Goal: Task Accomplishment & Management: Manage account settings

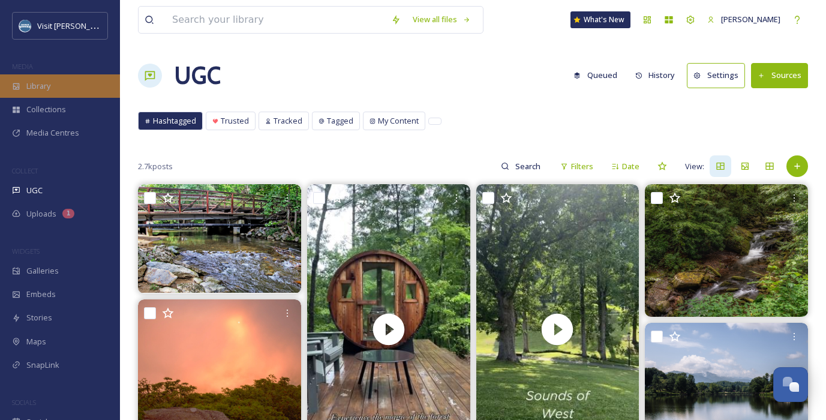
click at [44, 87] on span "Library" at bounding box center [38, 85] width 24 height 11
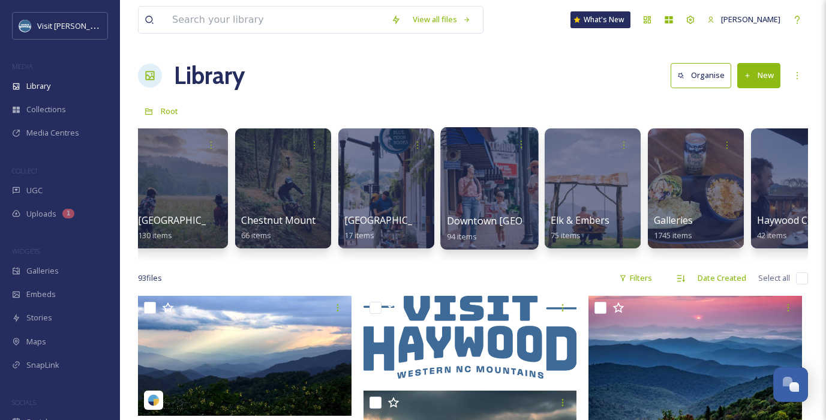
scroll to position [0, 578]
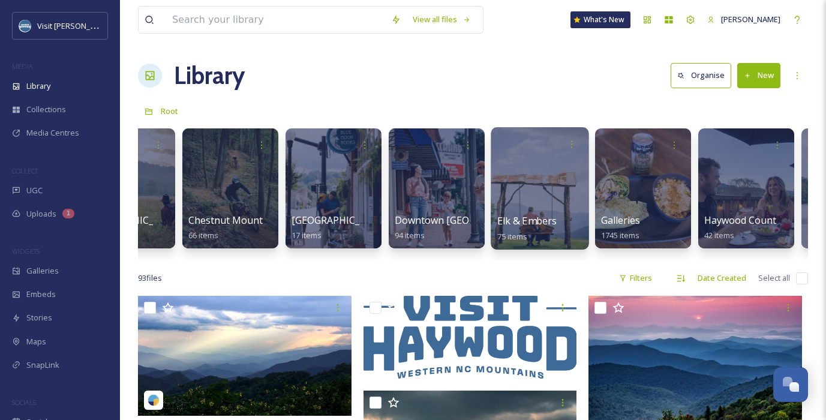
click at [524, 190] on div at bounding box center [540, 188] width 98 height 122
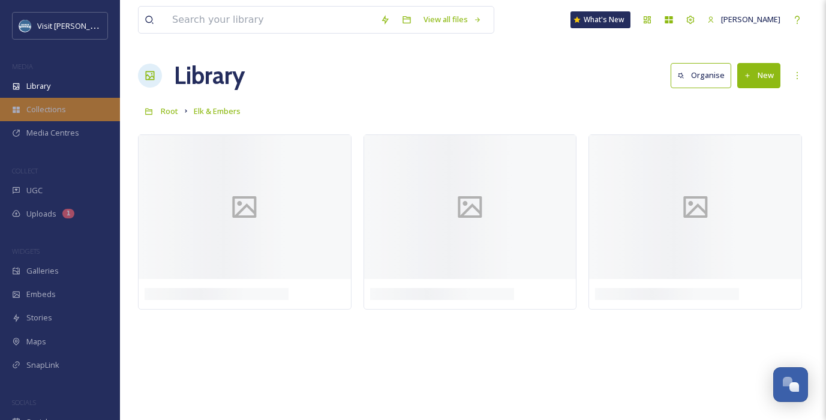
click at [67, 118] on div "Collections" at bounding box center [60, 109] width 120 height 23
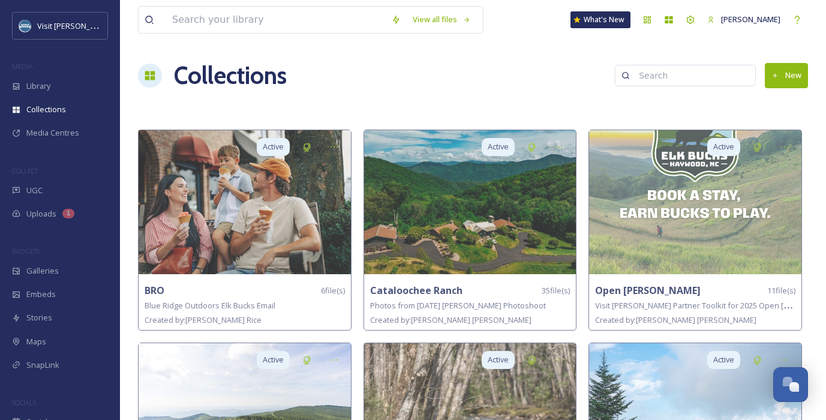
click at [790, 71] on button "New" at bounding box center [786, 75] width 43 height 25
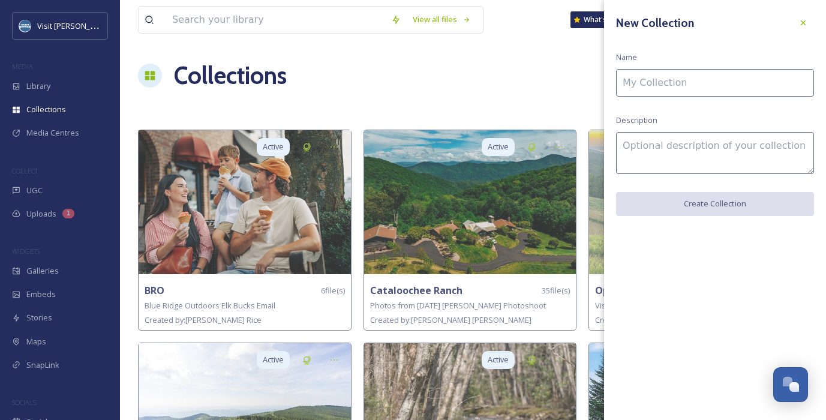
click at [714, 80] on input at bounding box center [715, 83] width 198 height 28
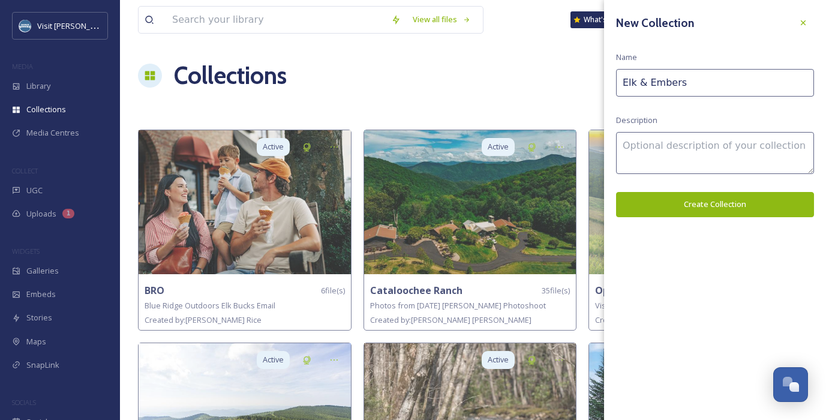
type input "Elk & Embers"
click at [706, 158] on textarea at bounding box center [715, 153] width 198 height 42
type textarea "Photos from [DATE] [PERSON_NAME] Photoshoot"
click at [733, 202] on button "Create Collection" at bounding box center [715, 204] width 198 height 25
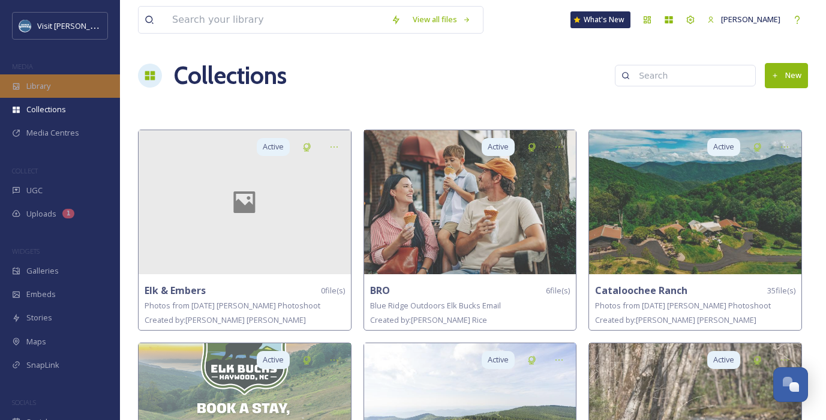
click at [52, 88] on div "Library" at bounding box center [60, 85] width 120 height 23
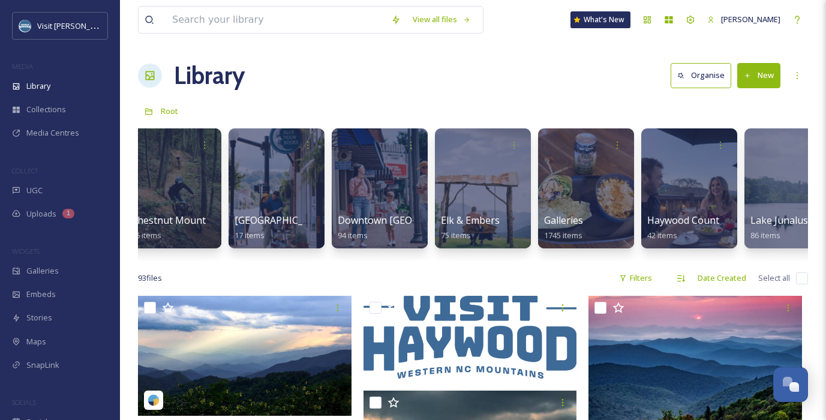
scroll to position [0, 641]
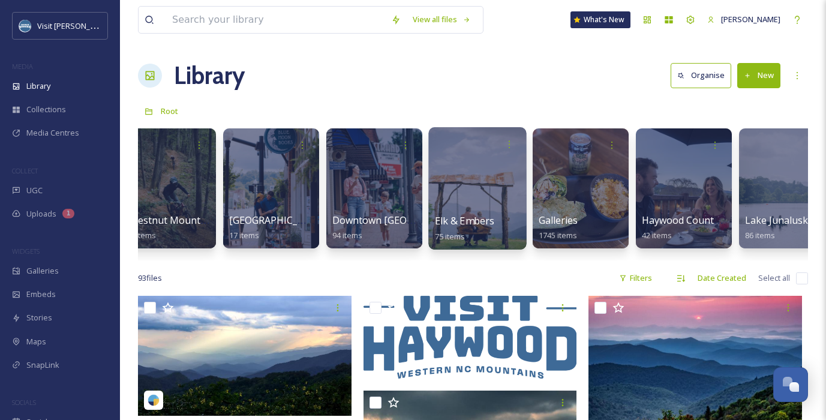
click at [449, 185] on div at bounding box center [477, 188] width 98 height 122
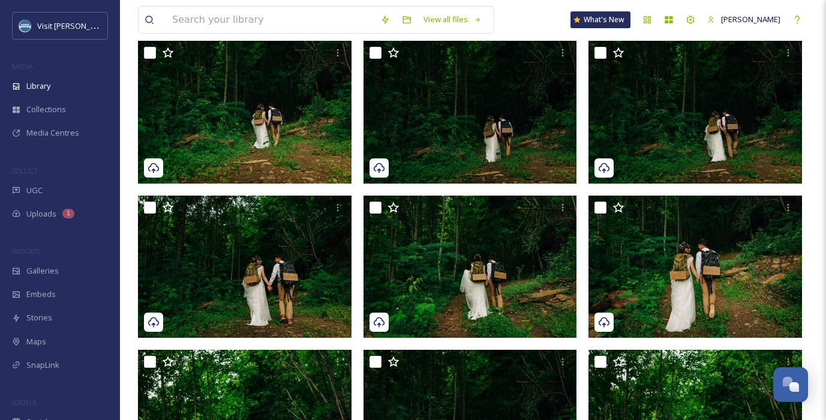
scroll to position [165, 0]
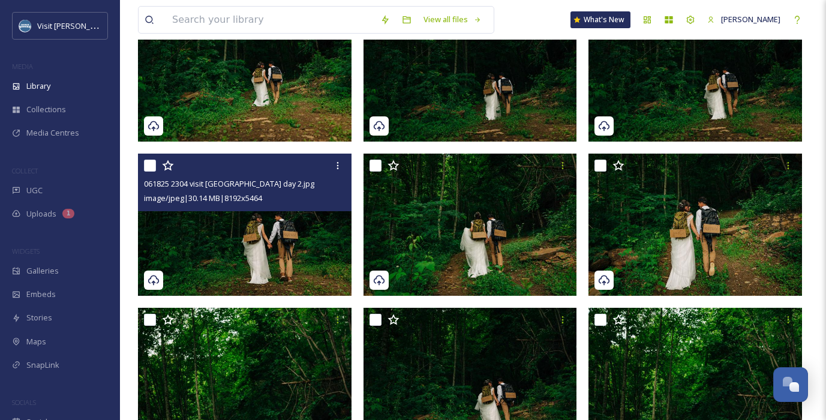
click at [269, 248] on img at bounding box center [245, 225] width 214 height 143
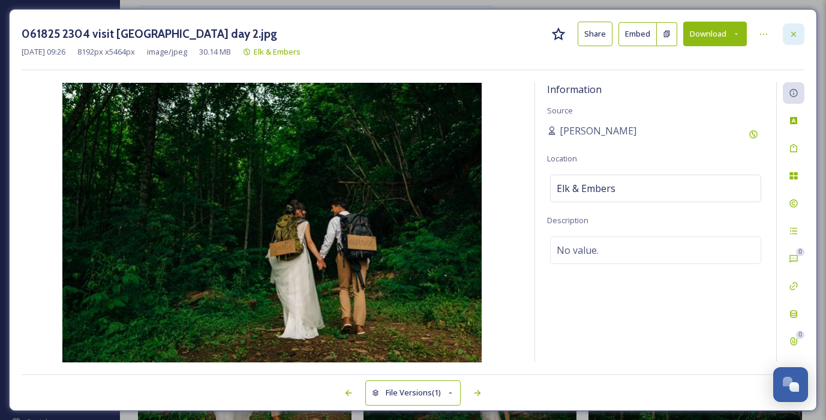
click at [798, 34] on icon at bounding box center [794, 34] width 10 height 10
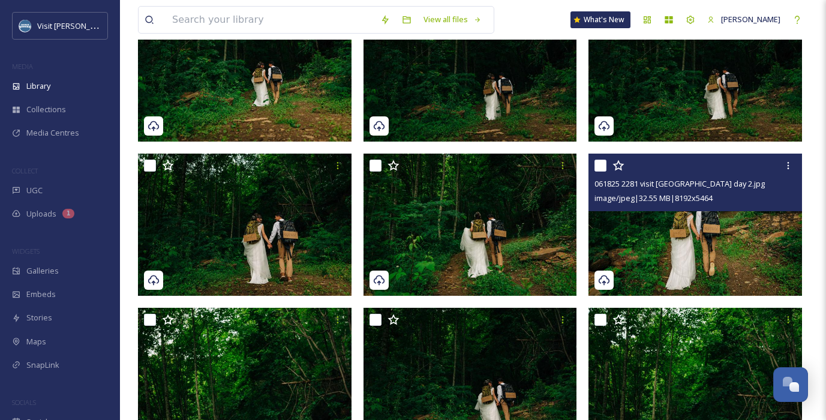
click at [604, 164] on input "checkbox" at bounding box center [601, 166] width 12 height 12
checkbox input "true"
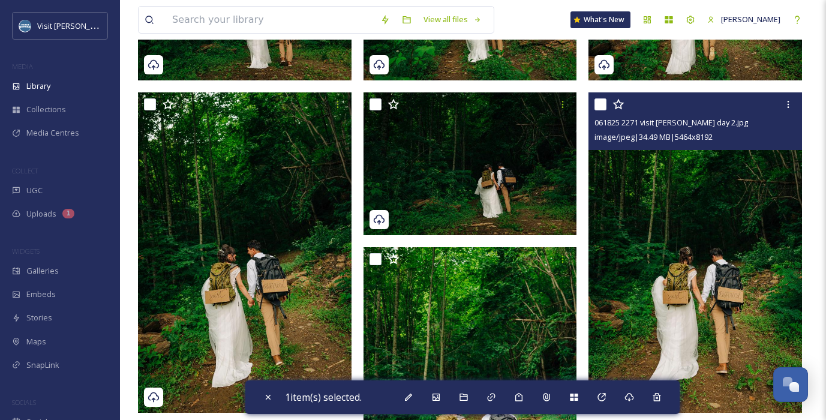
scroll to position [380, 0]
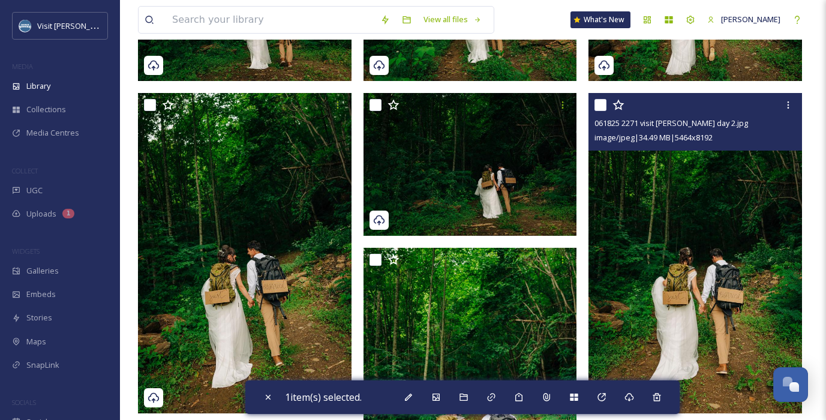
click at [604, 102] on input "checkbox" at bounding box center [601, 105] width 12 height 12
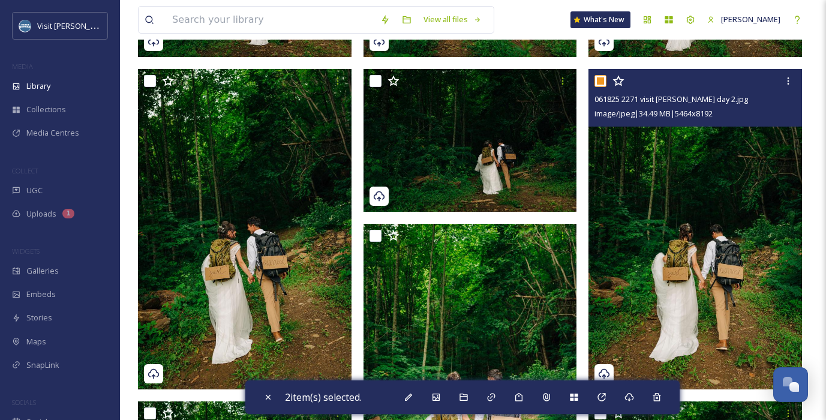
scroll to position [405, 0]
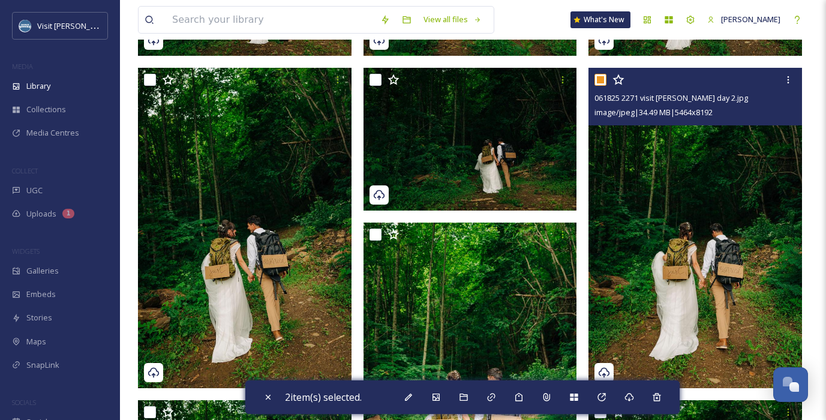
click at [601, 80] on input "checkbox" at bounding box center [601, 80] width 12 height 12
checkbox input "false"
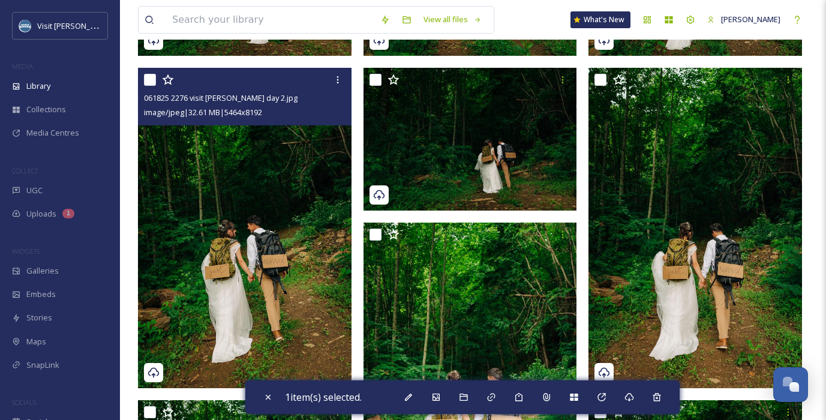
click at [151, 82] on input "checkbox" at bounding box center [150, 80] width 12 height 12
checkbox input "true"
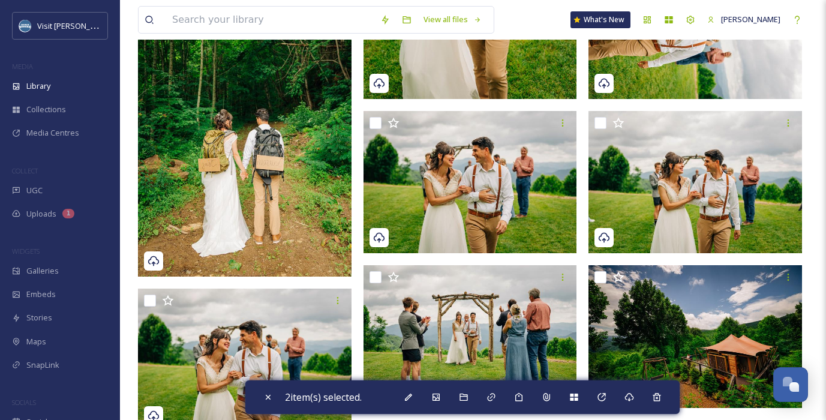
scroll to position [1182, 0]
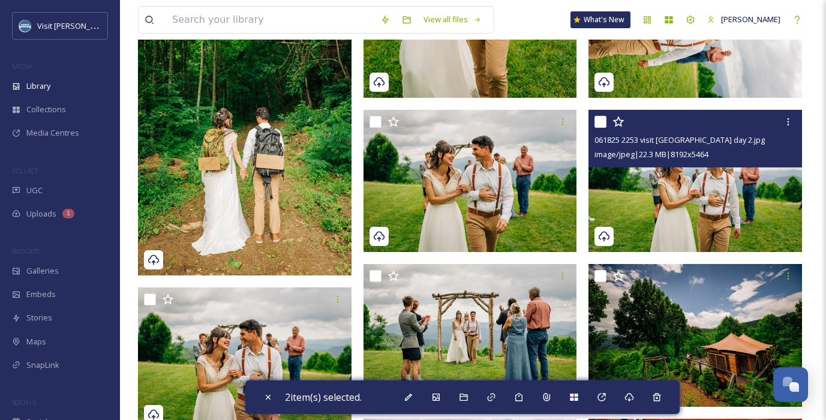
click at [602, 121] on input "checkbox" at bounding box center [601, 122] width 12 height 12
checkbox input "true"
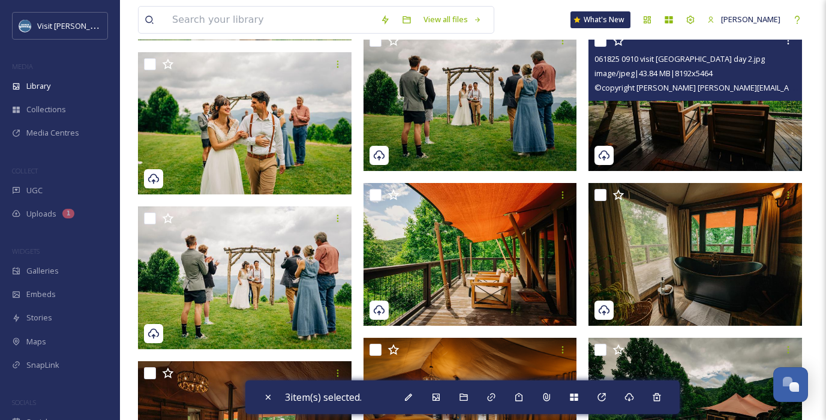
scroll to position [1575, 0]
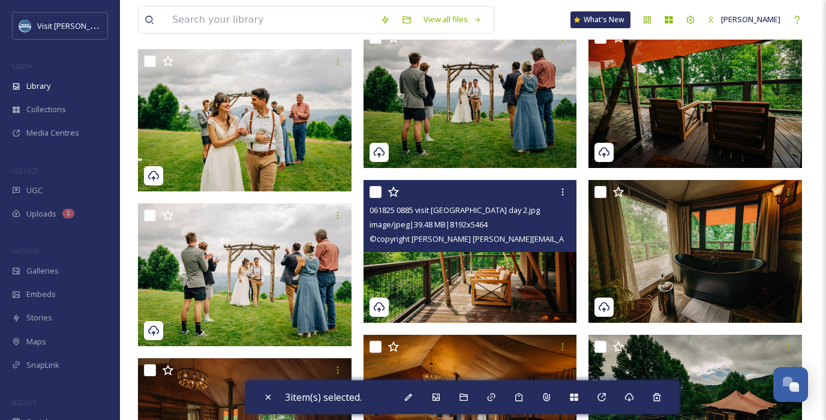
click at [375, 192] on input "checkbox" at bounding box center [376, 192] width 12 height 12
checkbox input "true"
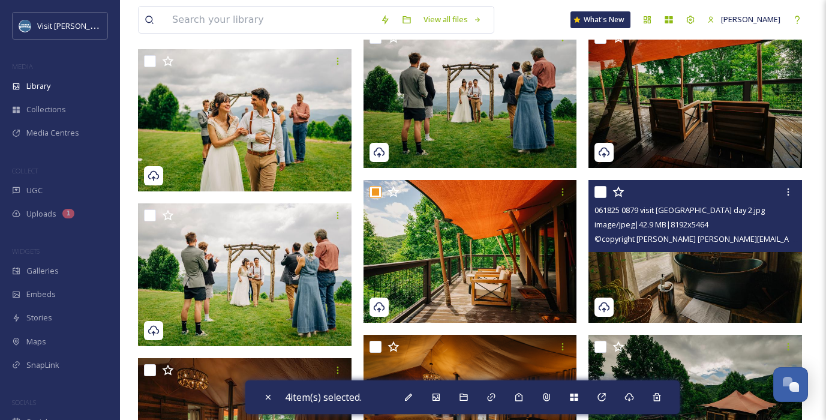
click at [602, 187] on input "checkbox" at bounding box center [601, 192] width 12 height 12
checkbox input "true"
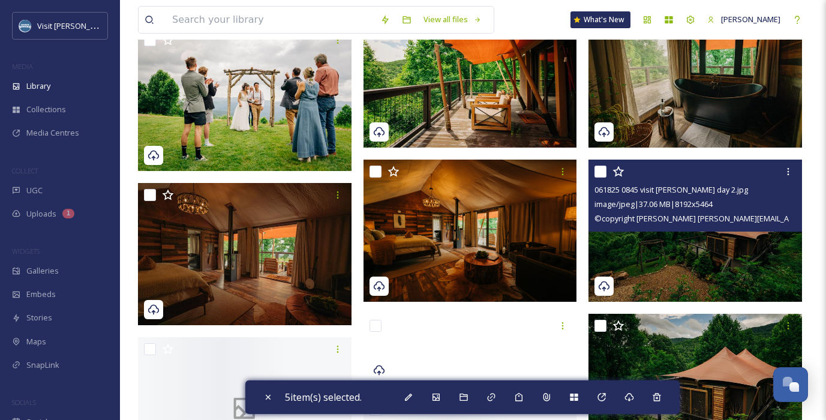
scroll to position [1754, 0]
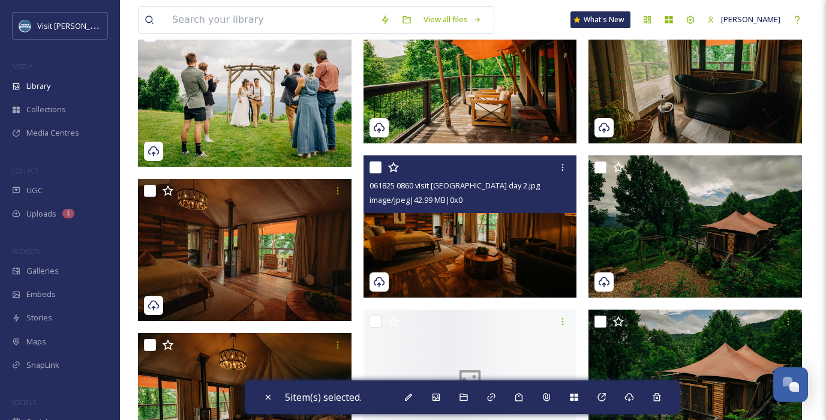
click at [376, 169] on input "checkbox" at bounding box center [376, 167] width 12 height 12
checkbox input "true"
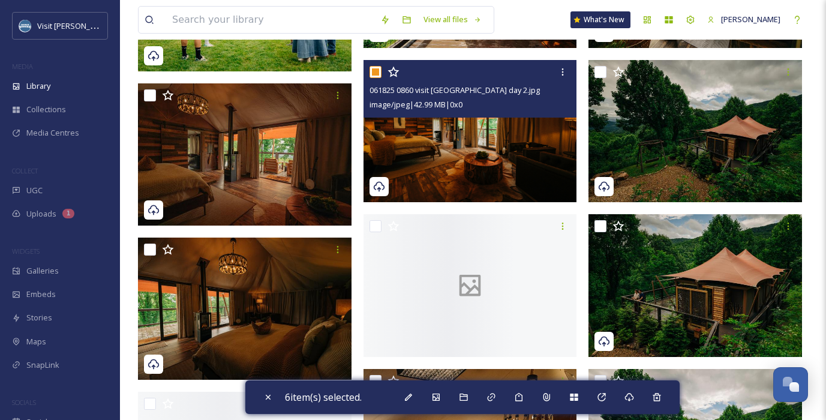
scroll to position [1851, 0]
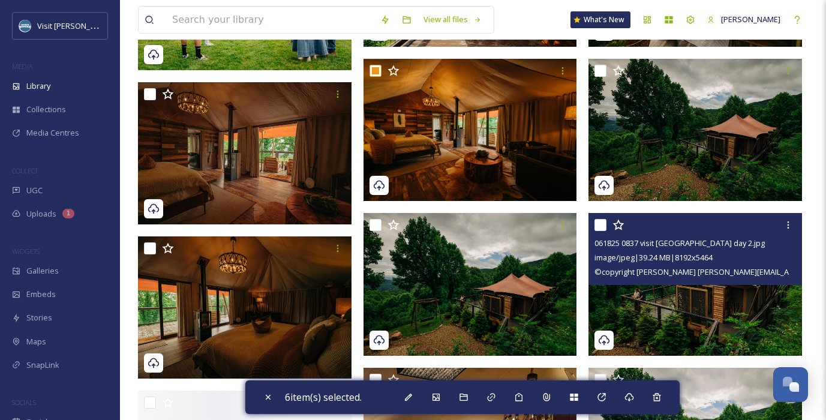
click at [601, 225] on input "checkbox" at bounding box center [601, 225] width 12 height 12
checkbox input "true"
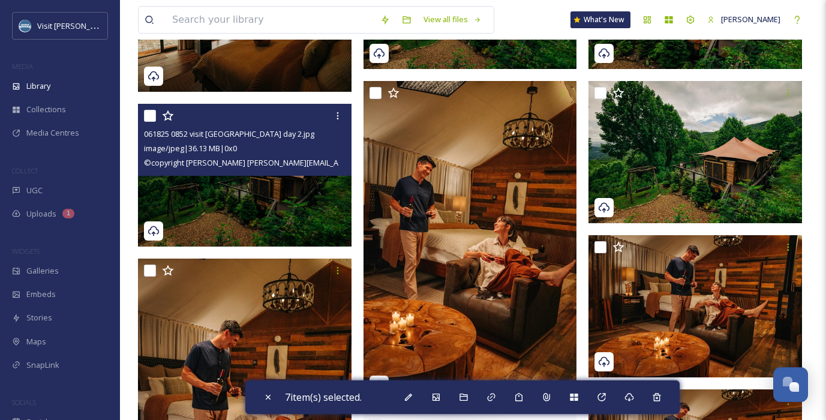
scroll to position [2139, 0]
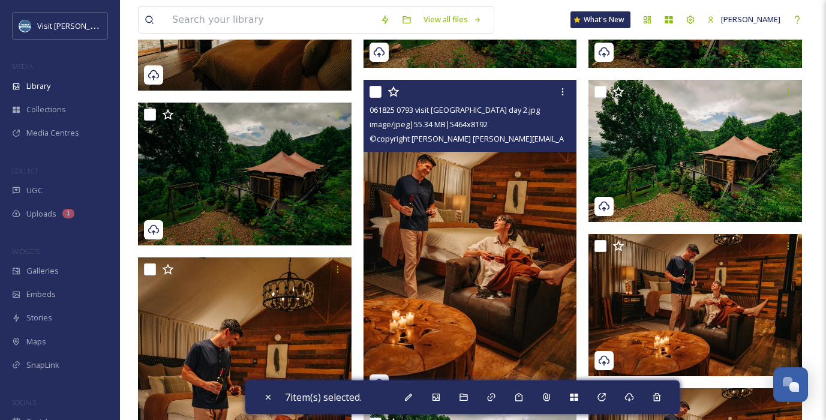
click at [374, 94] on input "checkbox" at bounding box center [376, 92] width 12 height 12
checkbox input "true"
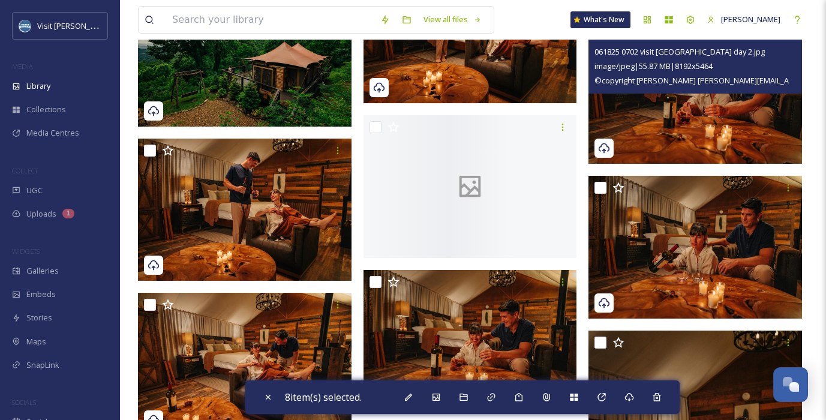
scroll to position [2764, 0]
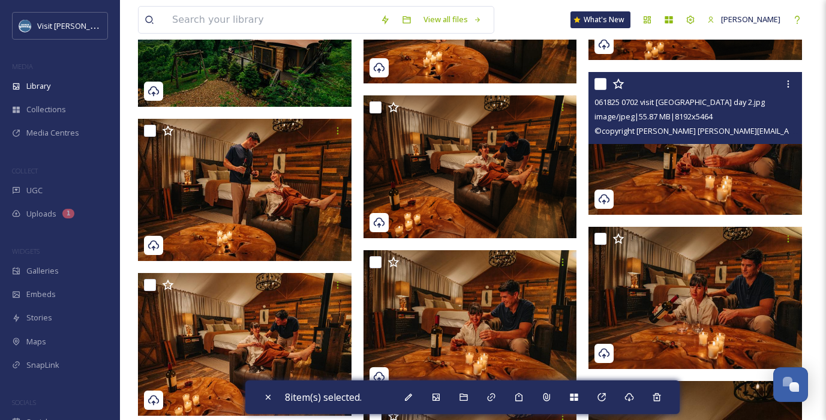
click at [599, 83] on input "checkbox" at bounding box center [601, 84] width 12 height 12
checkbox input "true"
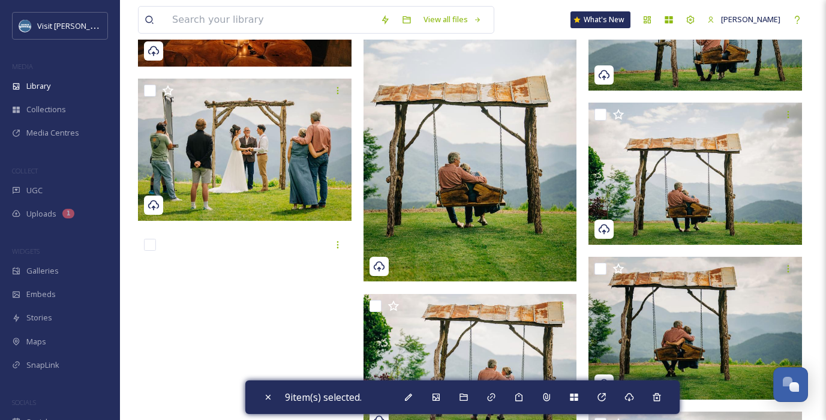
scroll to position [3992, 0]
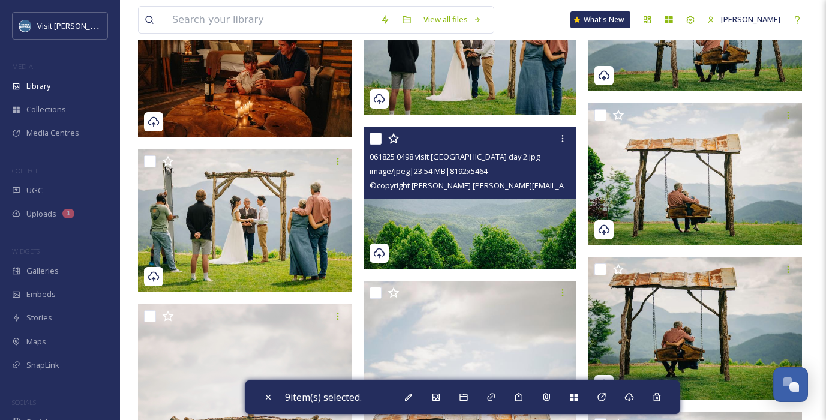
click at [377, 136] on input "checkbox" at bounding box center [376, 139] width 12 height 12
checkbox input "true"
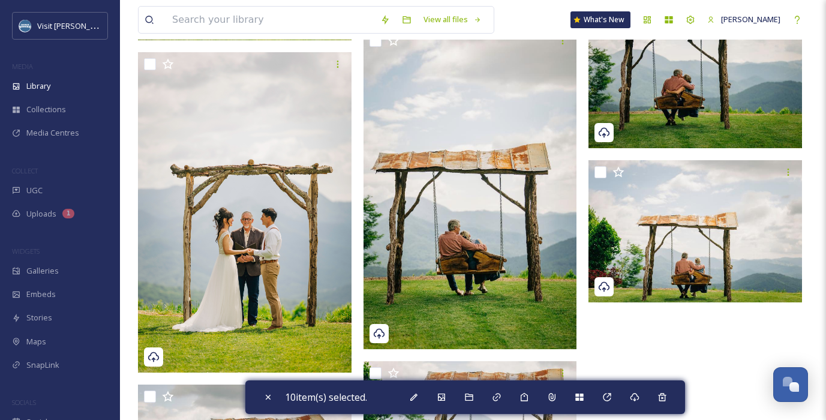
scroll to position [4238, 0]
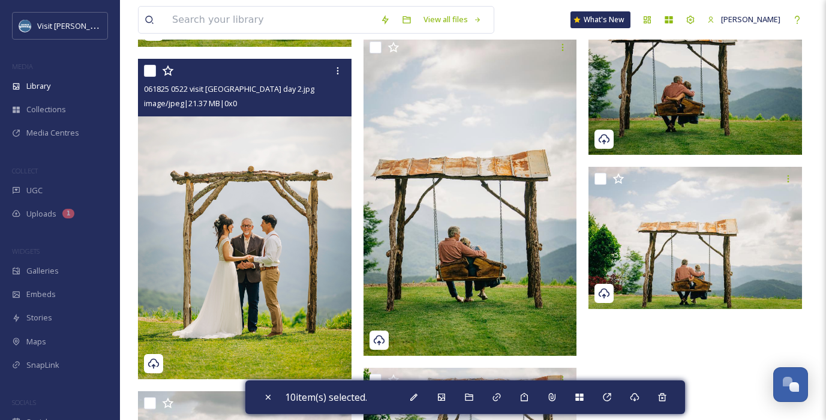
click at [151, 70] on input "checkbox" at bounding box center [150, 71] width 12 height 12
checkbox input "true"
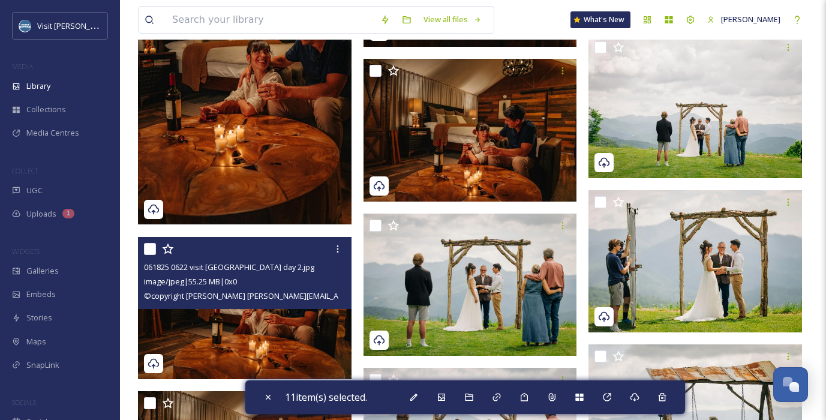
scroll to position [3596, 0]
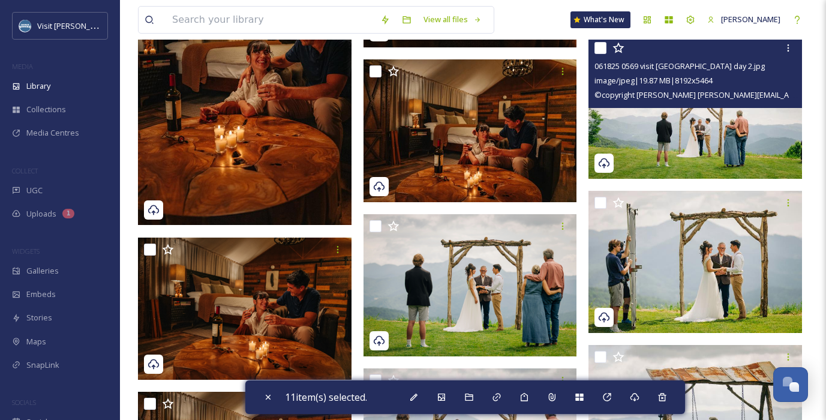
click at [600, 50] on input "checkbox" at bounding box center [601, 48] width 12 height 12
checkbox input "true"
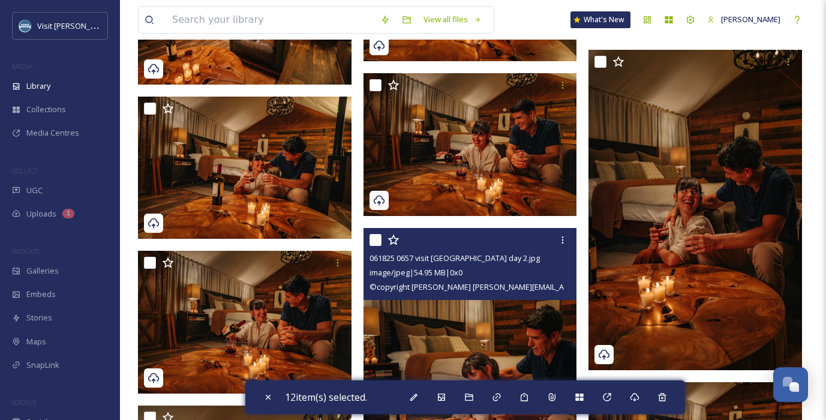
scroll to position [3098, 0]
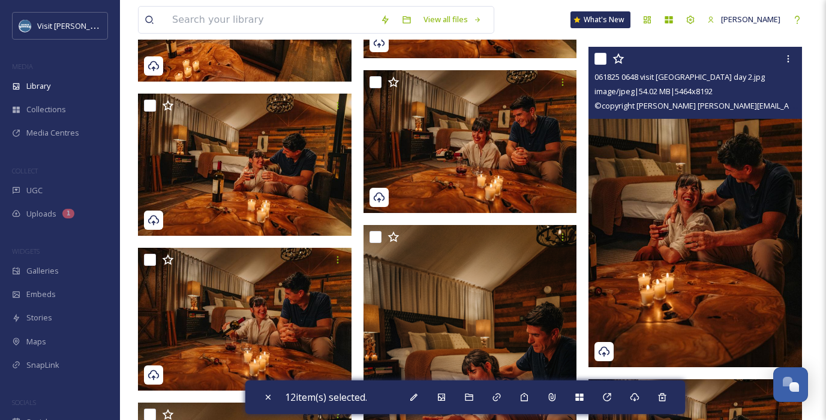
click at [598, 58] on input "checkbox" at bounding box center [601, 59] width 12 height 12
checkbox input "true"
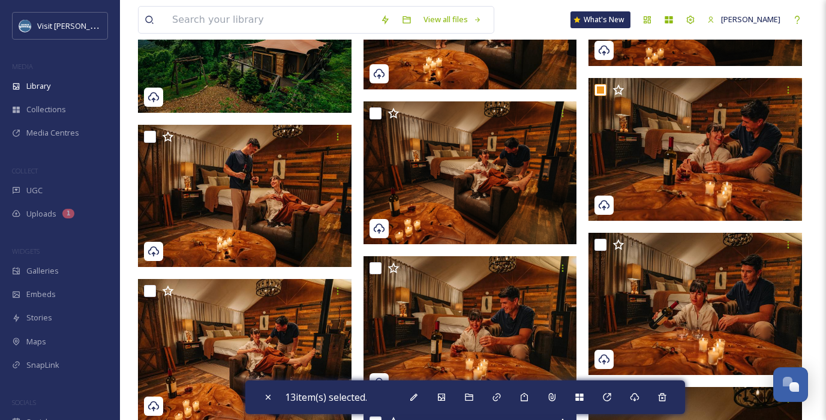
scroll to position [2749, 0]
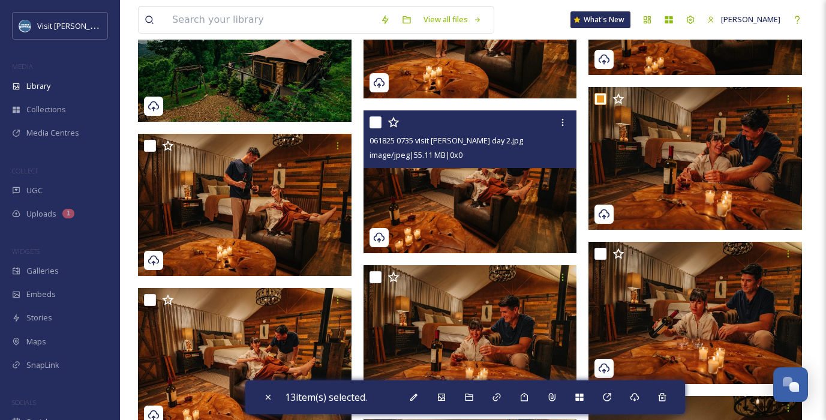
click at [376, 118] on input "checkbox" at bounding box center [376, 122] width 12 height 12
checkbox input "true"
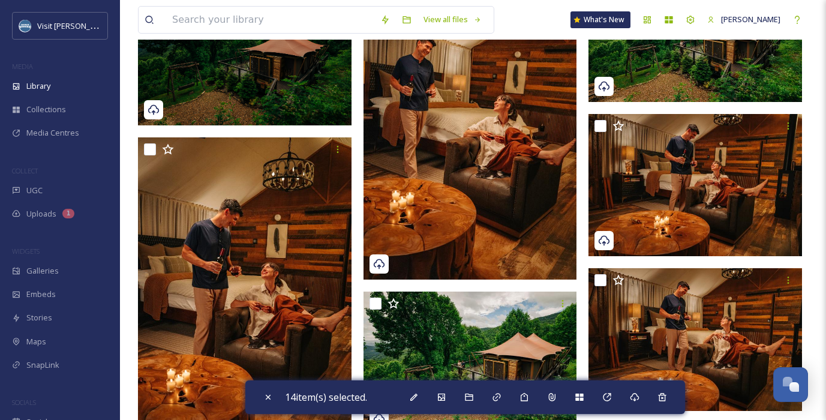
scroll to position [2258, 0]
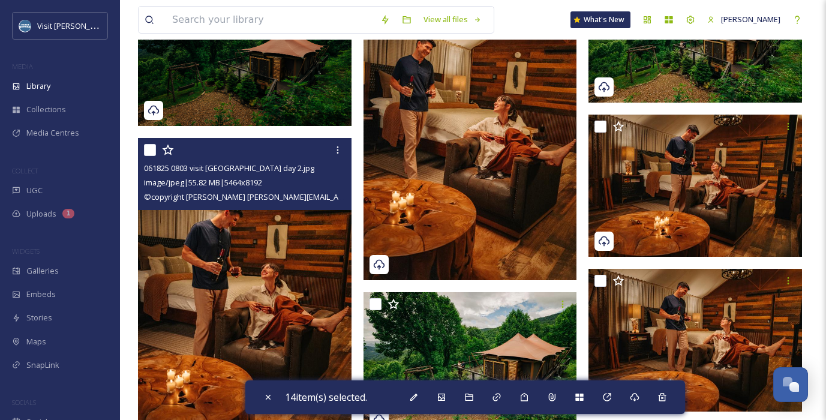
click at [151, 151] on input "checkbox" at bounding box center [150, 150] width 12 height 12
checkbox input "true"
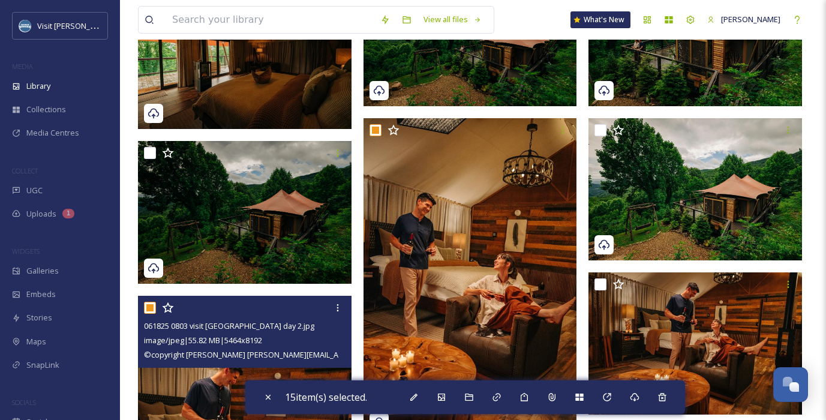
scroll to position [2087, 0]
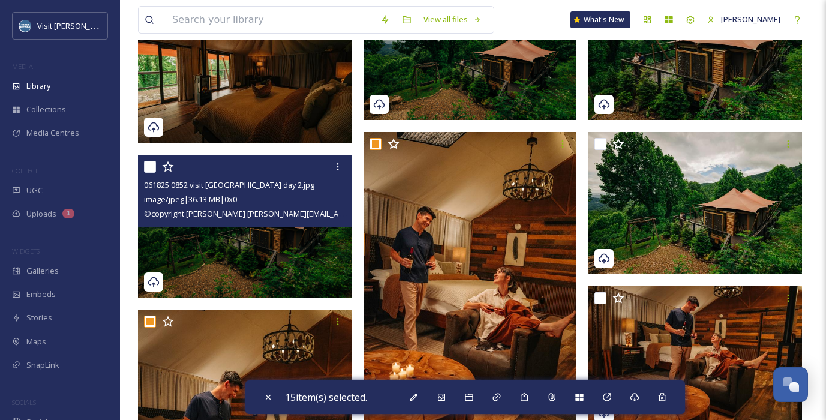
click at [150, 167] on input "checkbox" at bounding box center [150, 167] width 12 height 12
checkbox input "true"
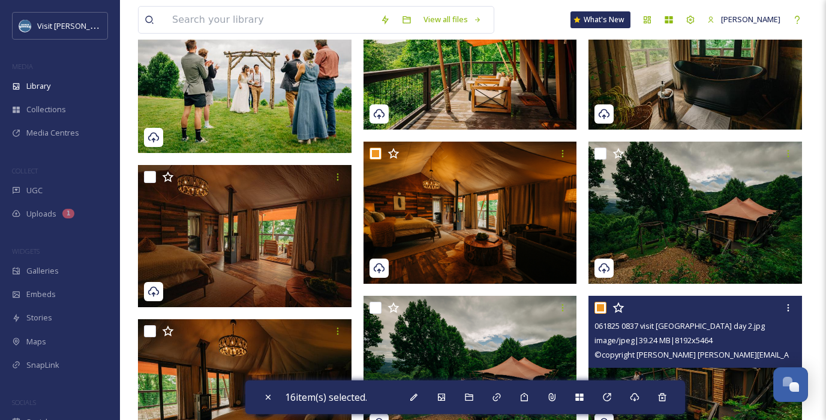
scroll to position [1763, 0]
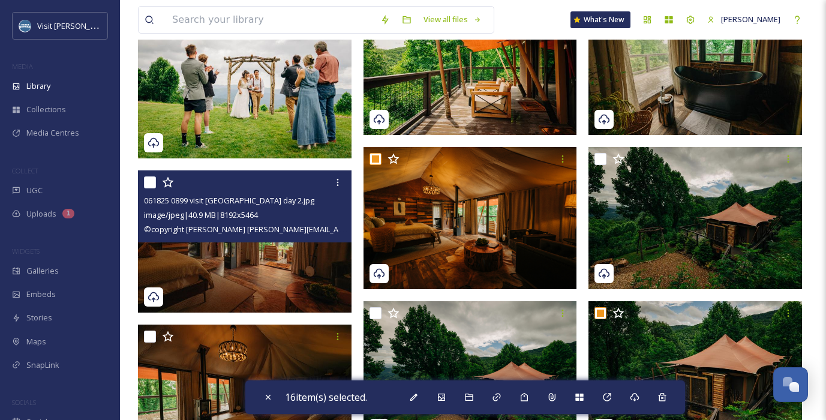
click at [148, 181] on input "checkbox" at bounding box center [150, 182] width 12 height 12
checkbox input "true"
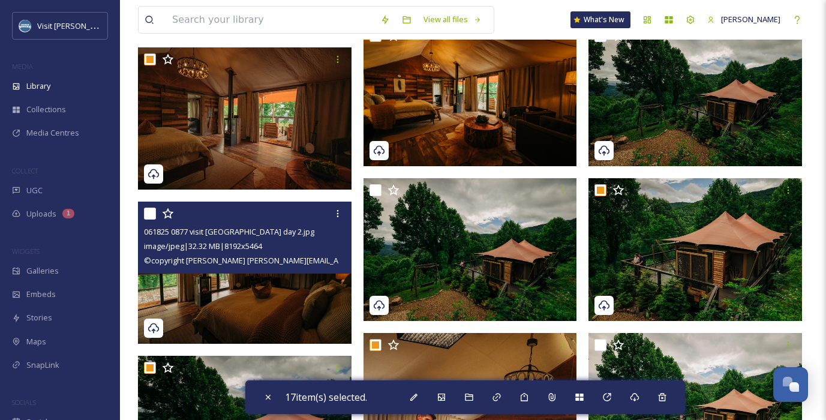
click at [147, 212] on input "checkbox" at bounding box center [150, 214] width 12 height 12
checkbox input "true"
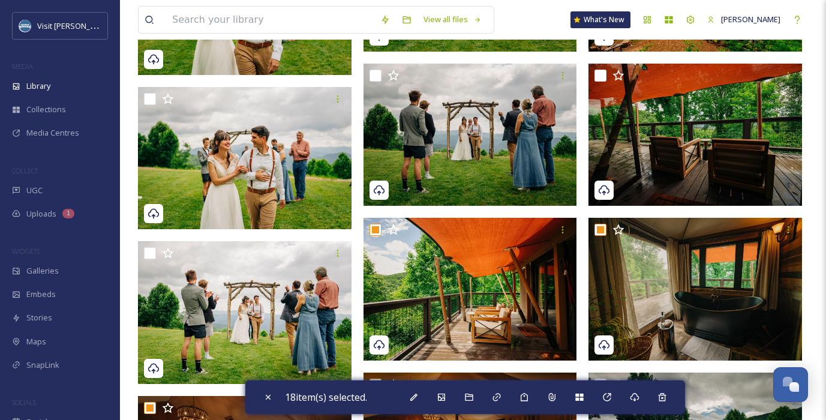
scroll to position [1536, 0]
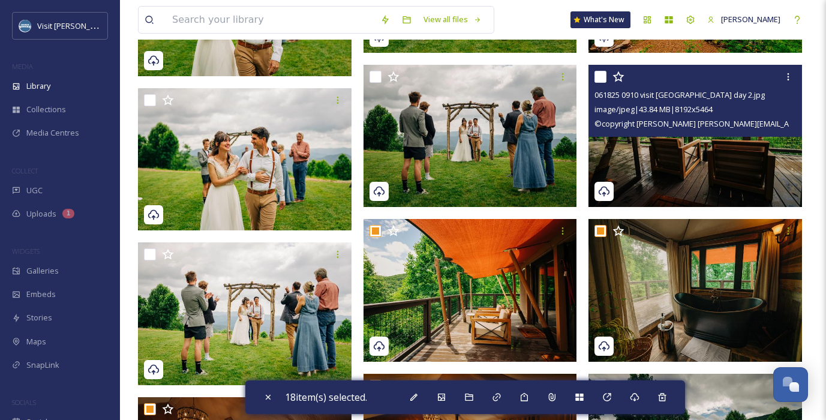
click at [602, 73] on input "checkbox" at bounding box center [601, 77] width 12 height 12
checkbox input "true"
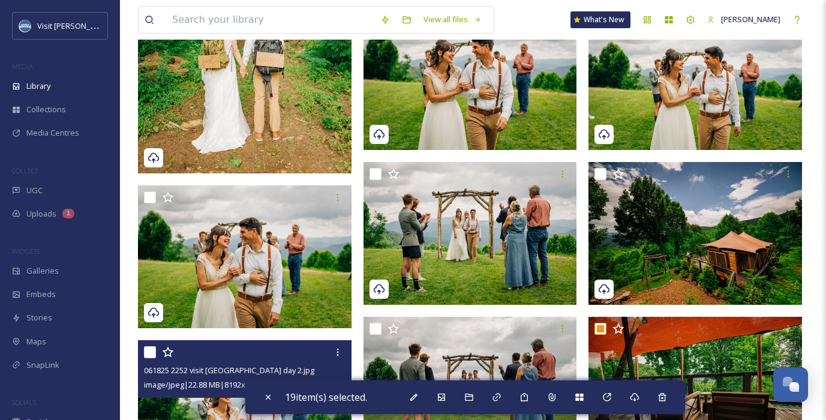
scroll to position [1283, 0]
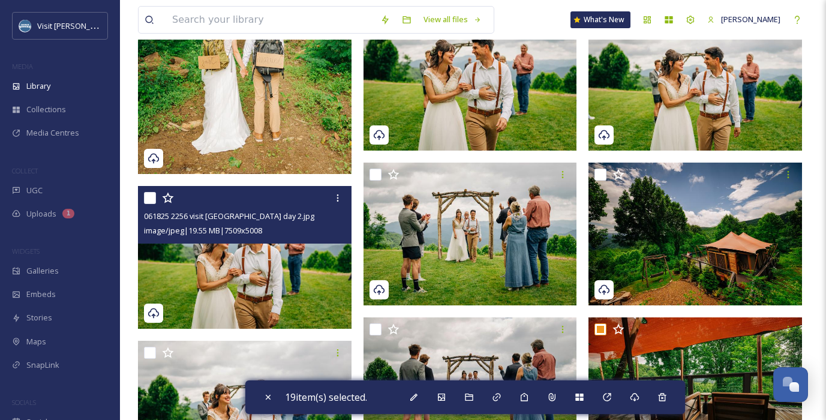
click at [151, 200] on input "checkbox" at bounding box center [150, 198] width 12 height 12
checkbox input "true"
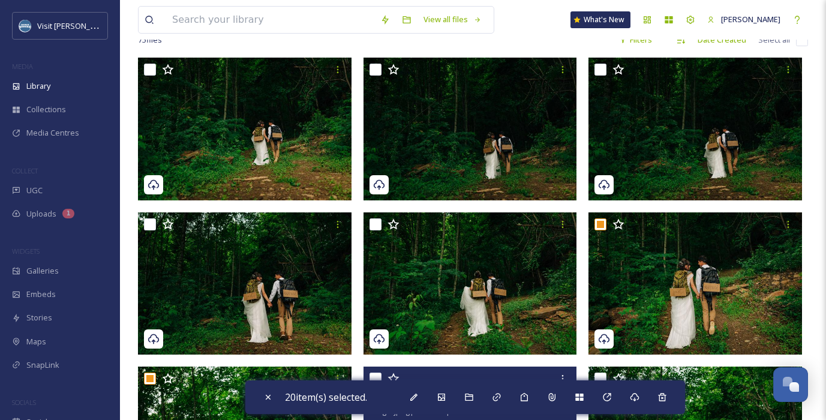
scroll to position [105, 0]
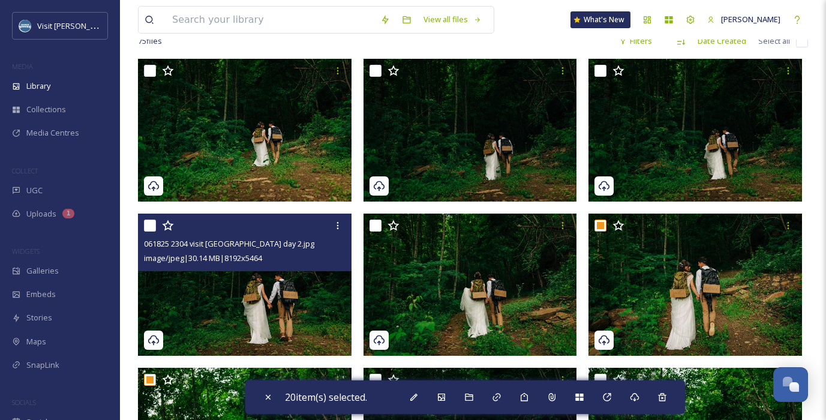
click at [150, 222] on input "checkbox" at bounding box center [150, 226] width 12 height 12
checkbox input "true"
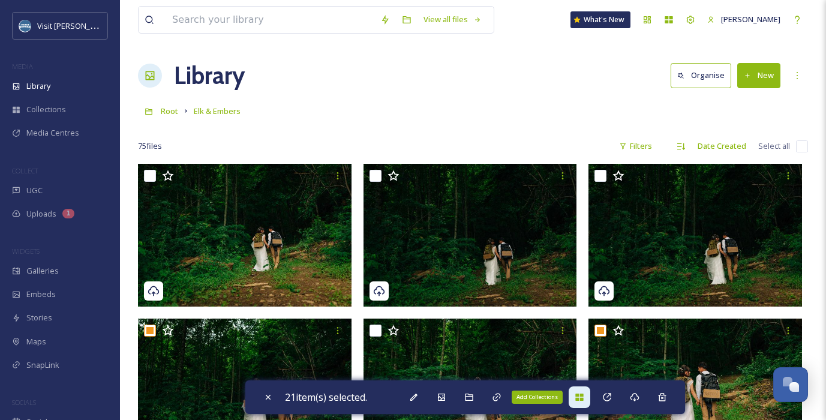
click at [580, 395] on icon at bounding box center [579, 397] width 8 height 7
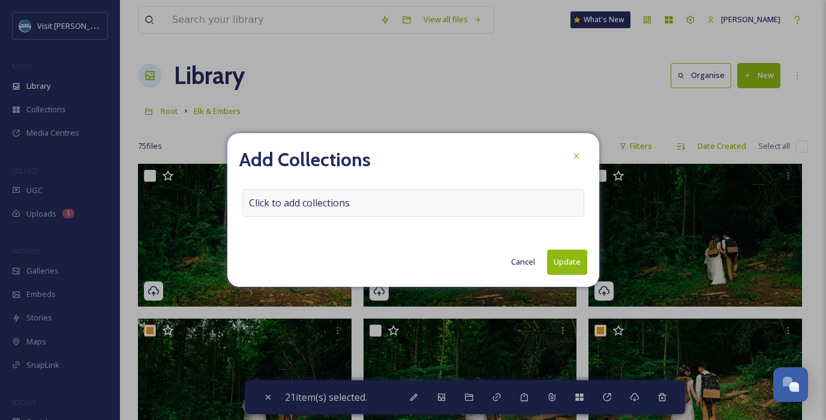
click at [454, 203] on div "Click to add collections" at bounding box center [413, 203] width 342 height 28
click at [453, 203] on div at bounding box center [413, 203] width 342 height 28
click at [337, 204] on input at bounding box center [309, 203] width 132 height 26
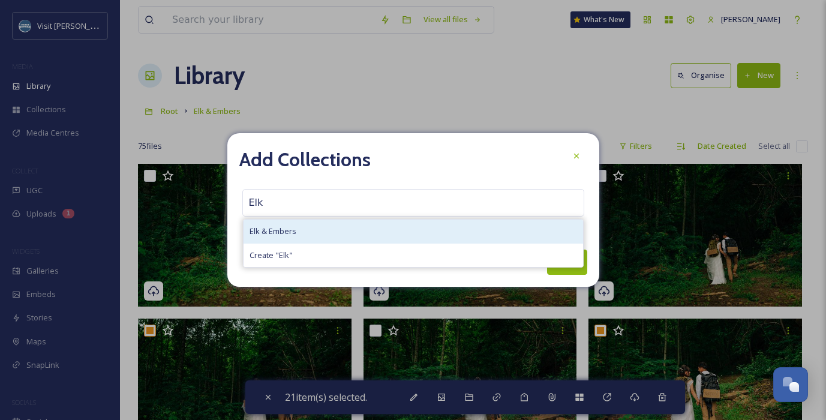
type input "Elk"
click at [312, 229] on div "Elk & Embers" at bounding box center [414, 231] width 340 height 23
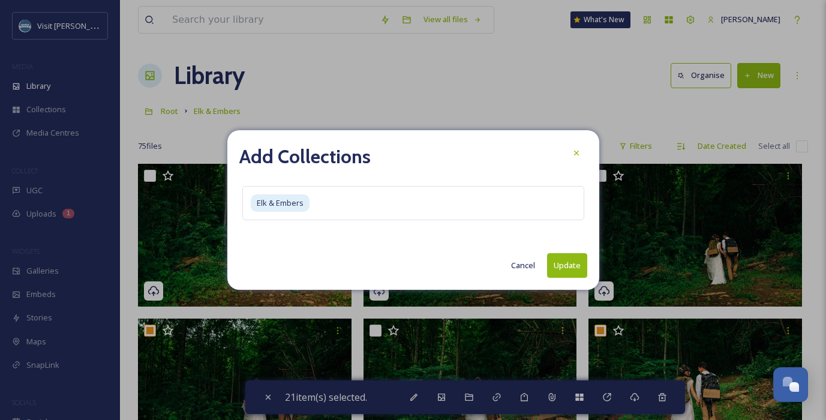
click at [567, 262] on button "Update" at bounding box center [567, 265] width 40 height 25
checkbox input "false"
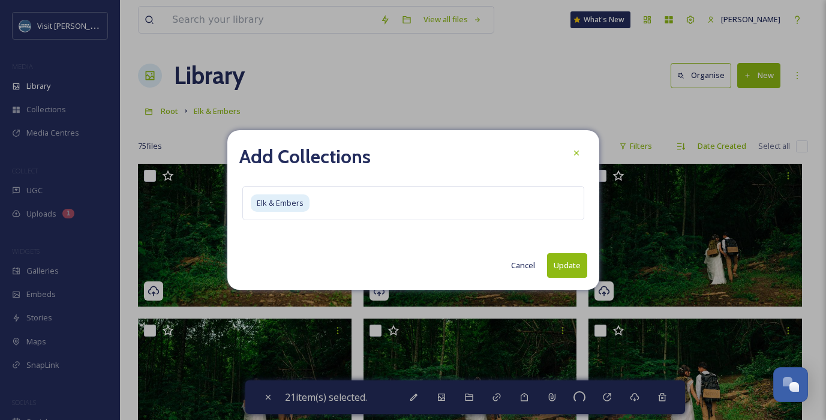
checkbox input "false"
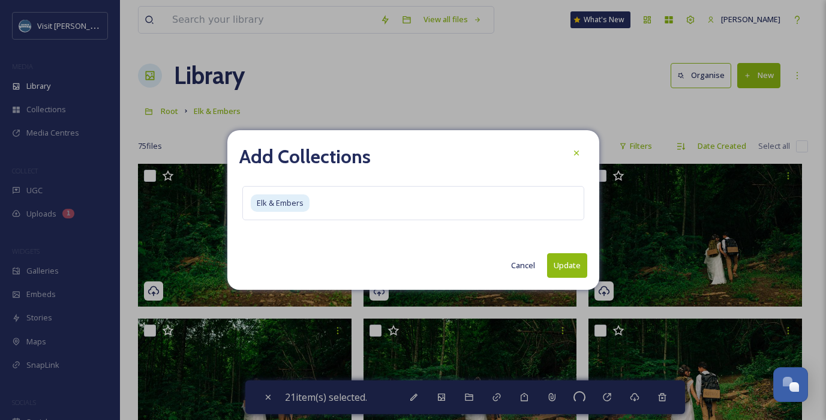
checkbox input "false"
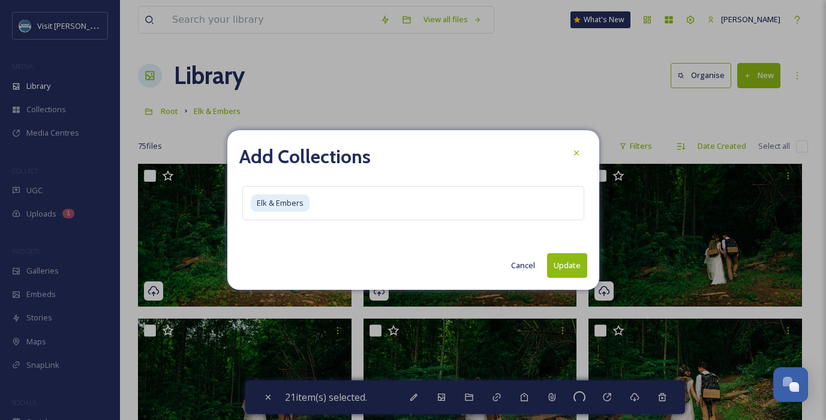
checkbox input "false"
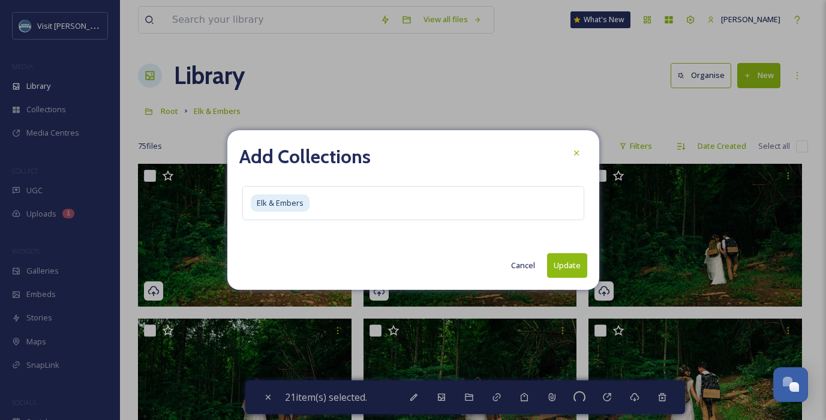
checkbox input "false"
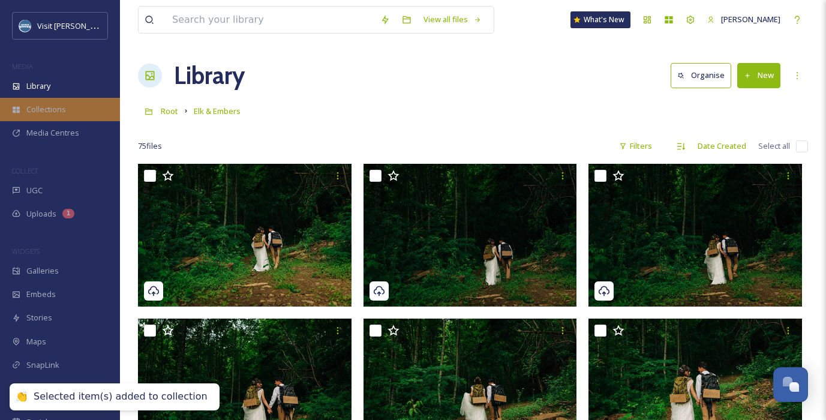
click at [51, 112] on span "Collections" at bounding box center [46, 109] width 40 height 11
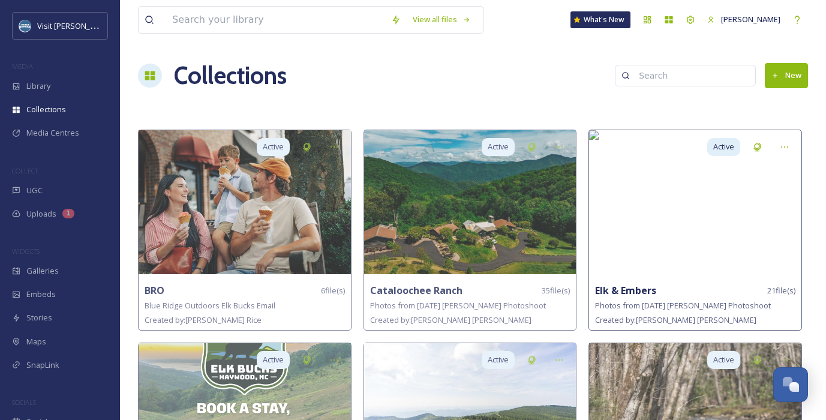
click at [677, 217] on img at bounding box center [695, 202] width 212 height 144
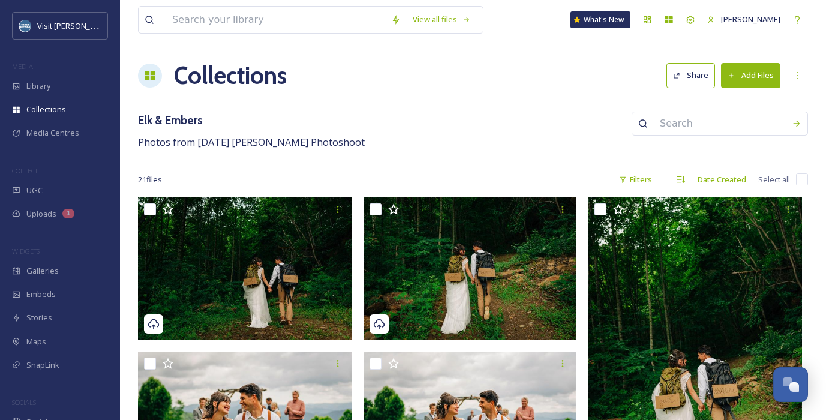
click at [686, 76] on button "Share" at bounding box center [691, 75] width 49 height 25
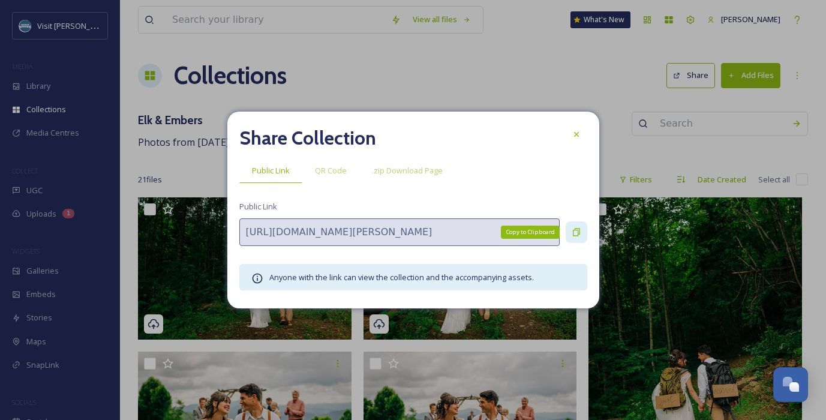
click at [575, 232] on icon at bounding box center [577, 232] width 10 height 10
click at [548, 175] on div "Public Link QR Code .zip Download Page" at bounding box center [413, 170] width 348 height 25
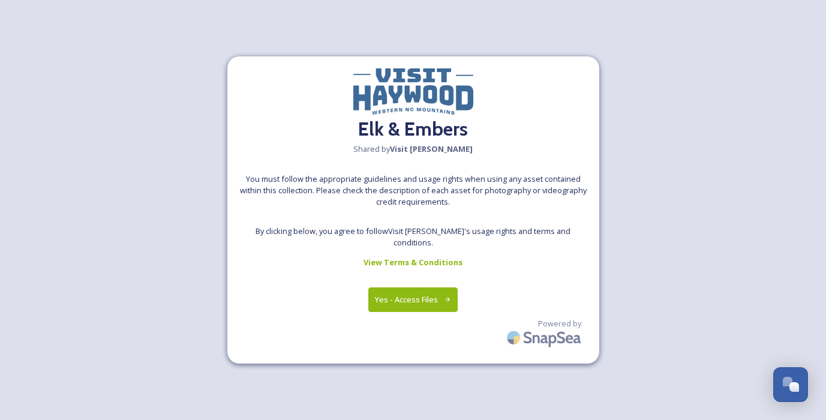
click at [397, 294] on button "Yes - Access Files" at bounding box center [413, 299] width 90 height 25
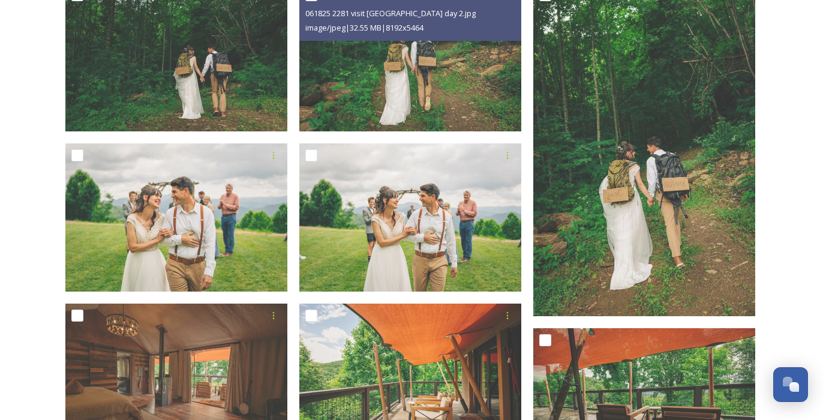
scroll to position [250, 0]
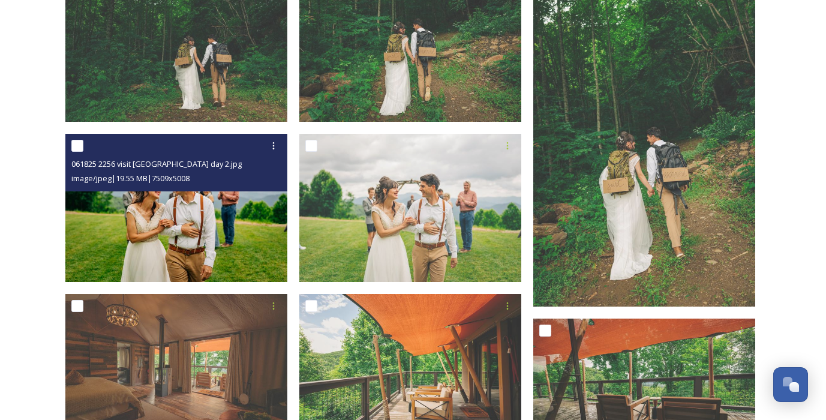
click at [215, 212] on img at bounding box center [176, 208] width 222 height 148
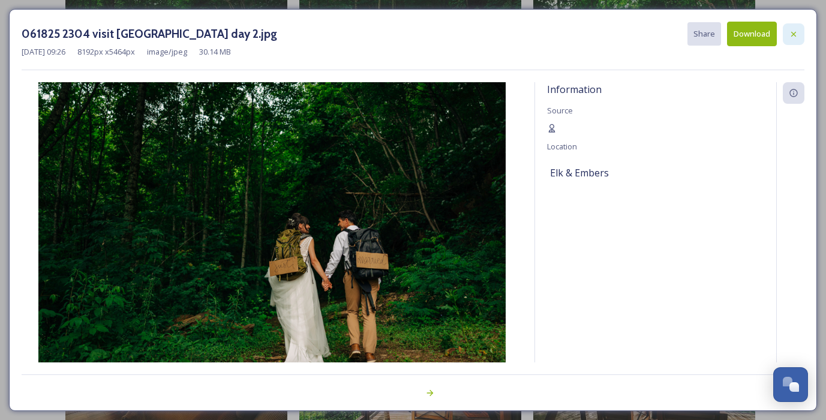
click at [793, 33] on icon at bounding box center [794, 34] width 10 height 10
